Goal: Task Accomplishment & Management: Use online tool/utility

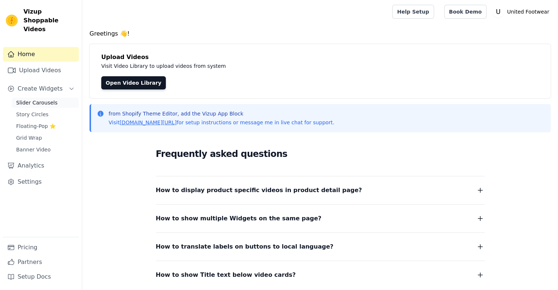
click at [42, 99] on span "Slider Carousels" at bounding box center [36, 102] width 41 height 7
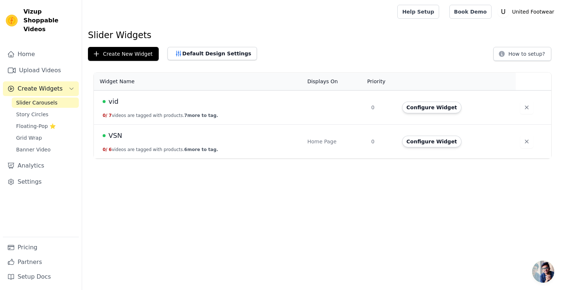
click at [110, 102] on span "vid" at bounding box center [113, 101] width 10 height 10
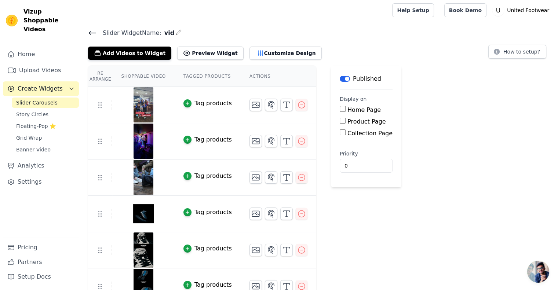
scroll to position [1, 0]
drag, startPoint x: 123, startPoint y: 49, endPoint x: 113, endPoint y: 51, distance: 10.3
click at [113, 51] on button "Add Videos to Widget" at bounding box center [129, 53] width 83 height 13
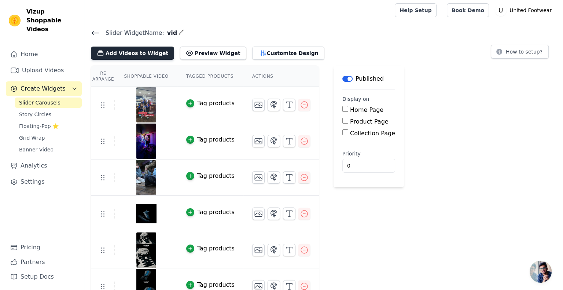
scroll to position [0, 0]
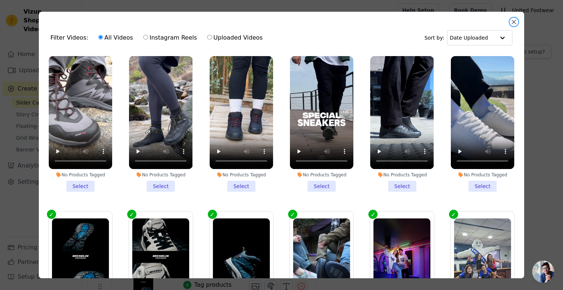
click at [512, 24] on button "Close modal" at bounding box center [514, 22] width 9 height 9
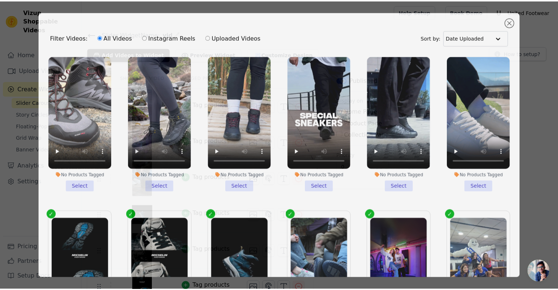
scroll to position [1, 0]
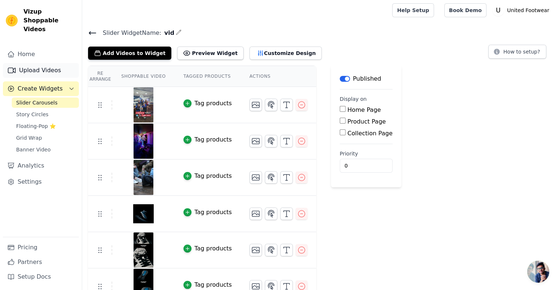
drag, startPoint x: 23, startPoint y: 49, endPoint x: 16, endPoint y: 54, distance: 8.1
click at [16, 54] on div "Home Upload Videos Create Widgets Slider Carousels Story Circles Floating-Pop ⭐…" at bounding box center [41, 142] width 76 height 190
click at [19, 63] on link "Upload Videos" at bounding box center [41, 70] width 76 height 15
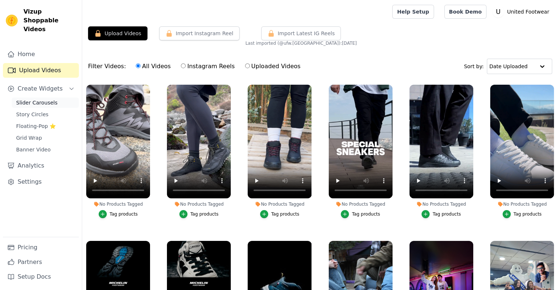
click at [32, 99] on span "Slider Carousels" at bounding box center [36, 102] width 41 height 7
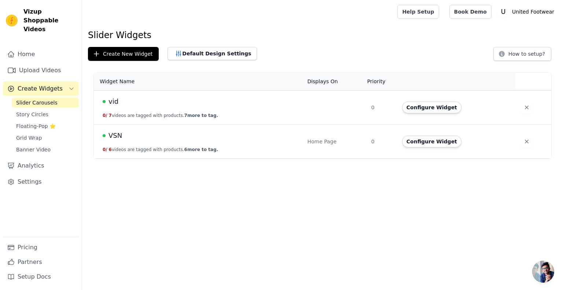
drag, startPoint x: 114, startPoint y: 102, endPoint x: 103, endPoint y: 99, distance: 11.9
click at [103, 99] on div "vid" at bounding box center [201, 101] width 196 height 10
click at [113, 102] on span "vid" at bounding box center [113, 101] width 10 height 10
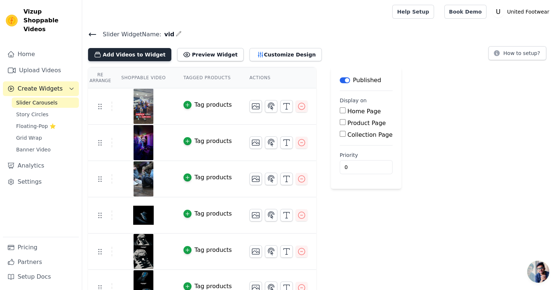
click at [144, 50] on button "Add Videos to Widget" at bounding box center [129, 54] width 83 height 13
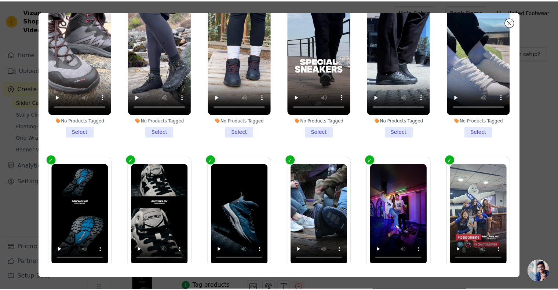
scroll to position [54, 0]
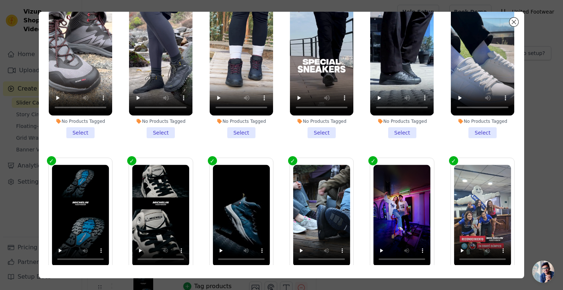
click at [544, 200] on div "Filter Videos: All Videos Instagram Reels Uploaded Videos Sort by: Date Uploade…" at bounding box center [282, 145] width 540 height 290
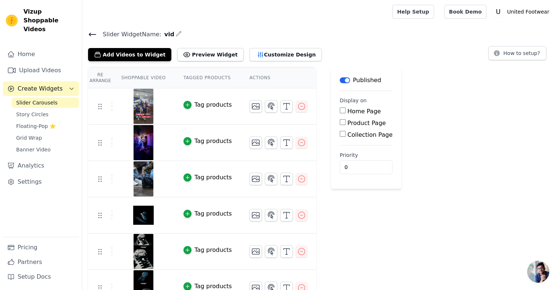
drag, startPoint x: 96, startPoint y: 36, endPoint x: 91, endPoint y: 29, distance: 8.4
click at [91, 29] on main "Slider Widget Name: vid Add Videos to Widget Preview Widget Customize Design Ho…" at bounding box center [319, 182] width 475 height 319
click at [91, 32] on icon at bounding box center [92, 34] width 9 height 9
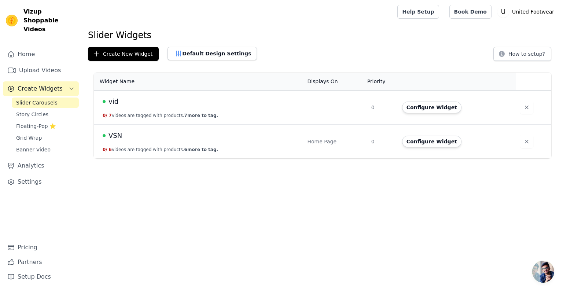
click at [115, 134] on span "VSN" at bounding box center [115, 135] width 14 height 10
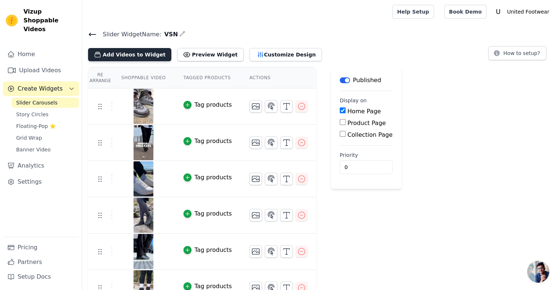
click at [136, 51] on button "Add Videos to Widget" at bounding box center [129, 54] width 83 height 13
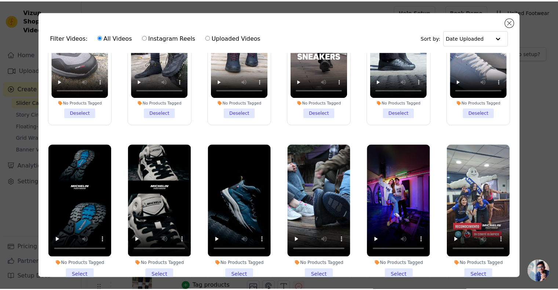
scroll to position [67, 0]
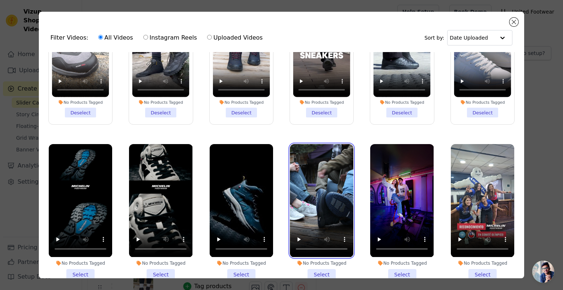
click at [312, 209] on video at bounding box center [321, 200] width 63 height 113
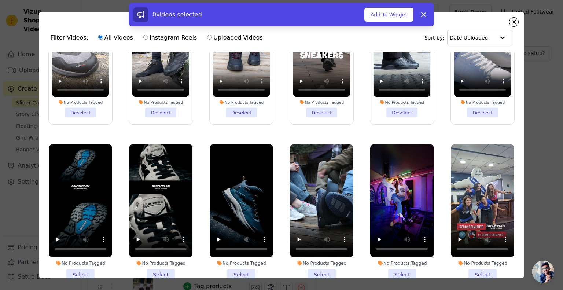
click at [319, 268] on li "No Products Tagged Select" at bounding box center [321, 212] width 63 height 136
click at [0, 0] on input "No Products Tagged Select" at bounding box center [0, 0] width 0 height 0
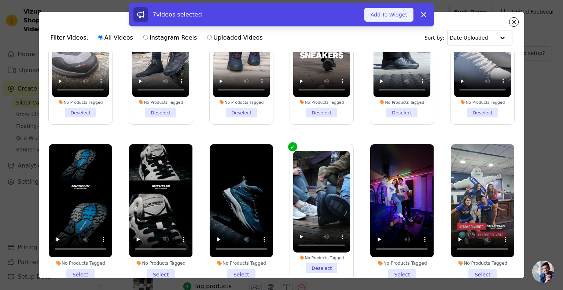
drag, startPoint x: 319, startPoint y: 268, endPoint x: 387, endPoint y: 19, distance: 258.3
drag, startPoint x: 387, startPoint y: 19, endPoint x: 367, endPoint y: 15, distance: 19.8
click at [367, 15] on button "Add To Widget" at bounding box center [388, 15] width 49 height 14
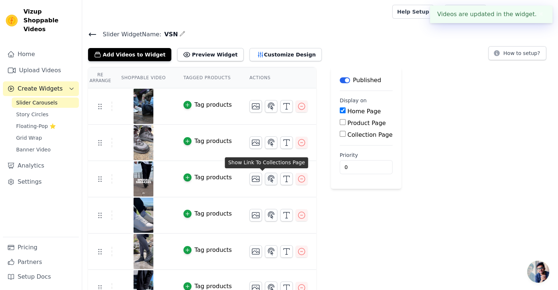
scroll to position [51, 0]
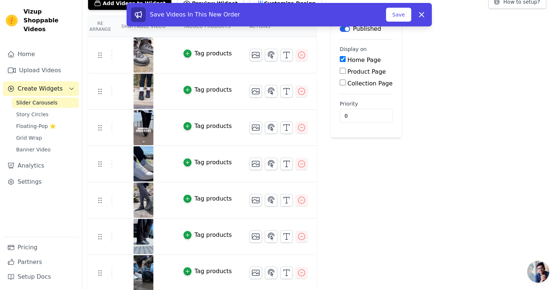
click at [98, 133] on tr "Tag products" at bounding box center [202, 128] width 228 height 36
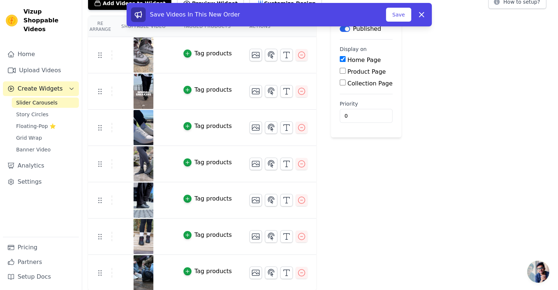
scroll to position [51, 0]
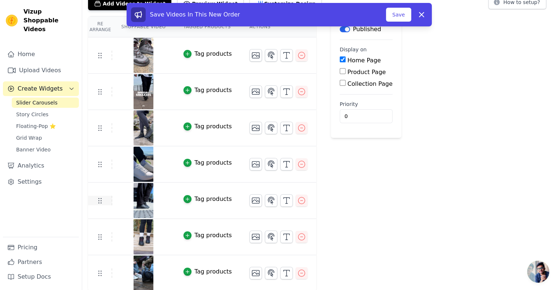
click at [100, 203] on icon at bounding box center [99, 200] width 9 height 9
click at [400, 19] on button "Save" at bounding box center [398, 15] width 25 height 14
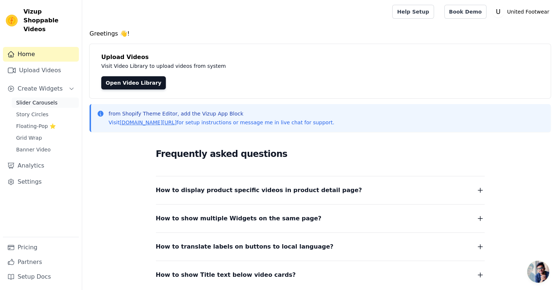
click at [33, 99] on span "Slider Carousels" at bounding box center [36, 102] width 41 height 7
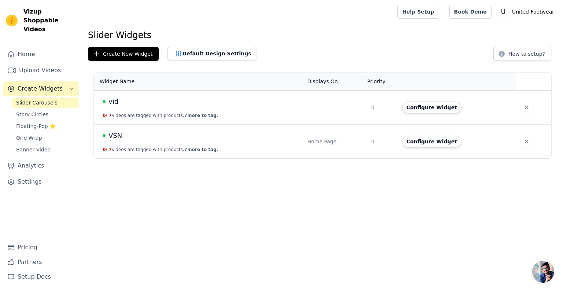
click at [115, 135] on span "VSN" at bounding box center [115, 135] width 14 height 10
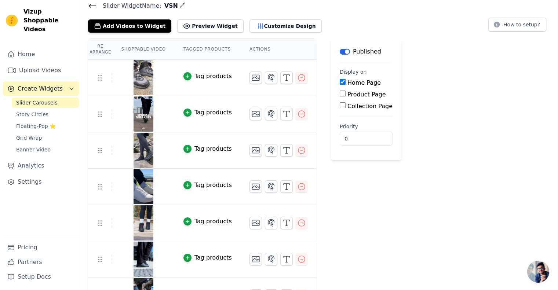
scroll to position [51, 0]
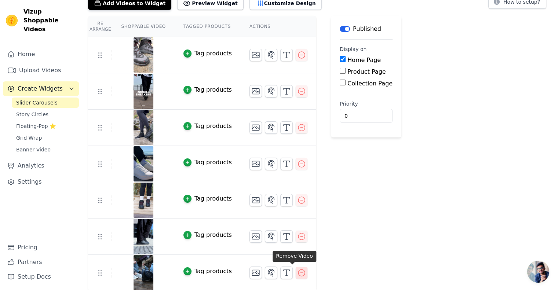
click at [297, 273] on icon "button" at bounding box center [301, 272] width 9 height 9
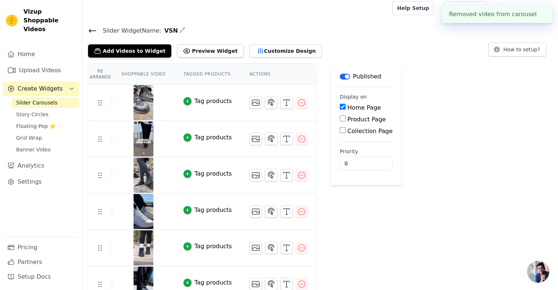
scroll to position [15, 0]
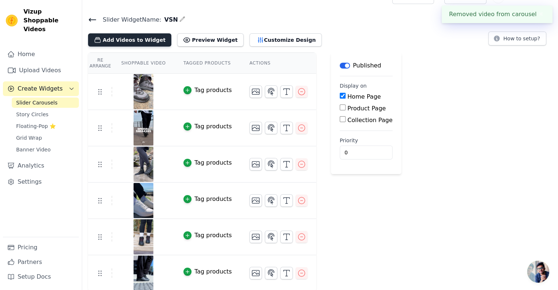
click at [135, 36] on button "Add Videos to Widget" at bounding box center [129, 39] width 83 height 13
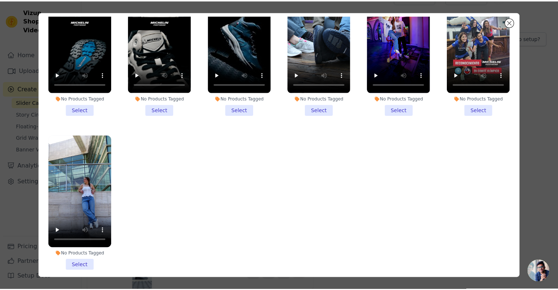
scroll to position [159, 0]
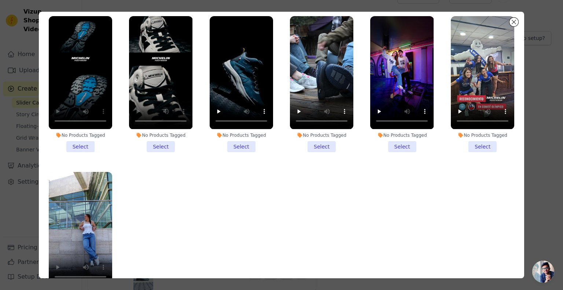
click at [238, 139] on li "No Products Tagged Select" at bounding box center [241, 84] width 63 height 136
click at [0, 0] on input "No Products Tagged Select" at bounding box center [0, 0] width 0 height 0
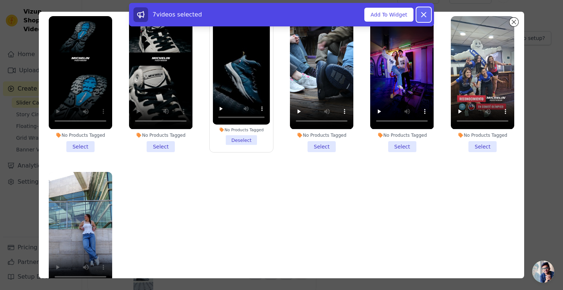
click at [426, 16] on icon at bounding box center [423, 14] width 9 height 9
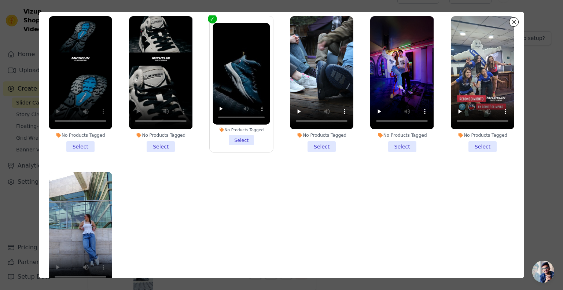
click at [235, 144] on li "No Products Tagged Select" at bounding box center [241, 84] width 57 height 122
click at [0, 0] on input "No Products Tagged Select" at bounding box center [0, 0] width 0 height 0
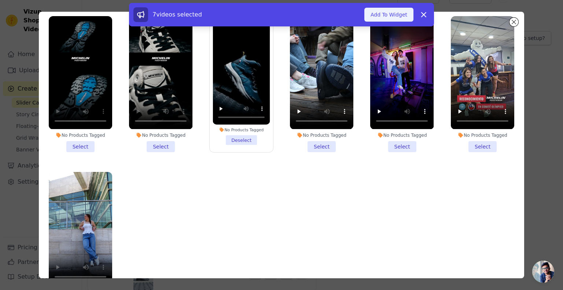
click at [382, 17] on button "Add To Widget" at bounding box center [388, 15] width 49 height 14
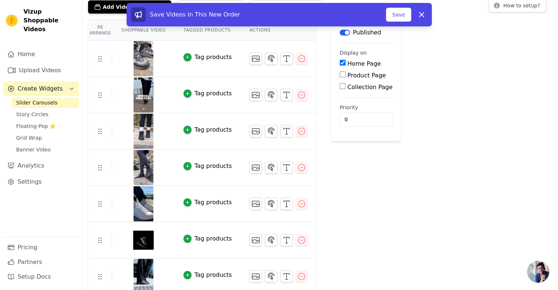
scroll to position [51, 0]
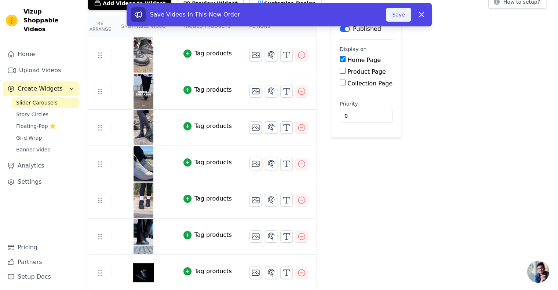
click at [396, 20] on button "Save" at bounding box center [398, 15] width 25 height 14
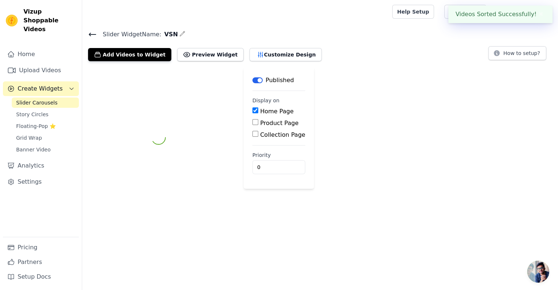
scroll to position [0, 0]
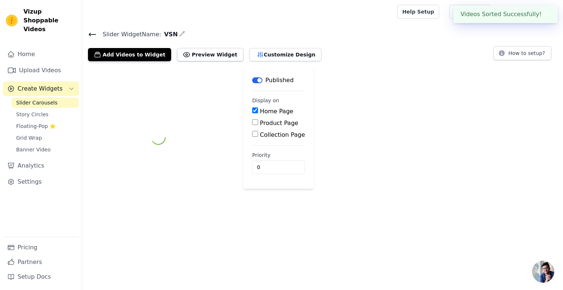
click at [389, 15] on div at bounding box center [238, 11] width 301 height 23
